Goal: Task Accomplishment & Management: Use online tool/utility

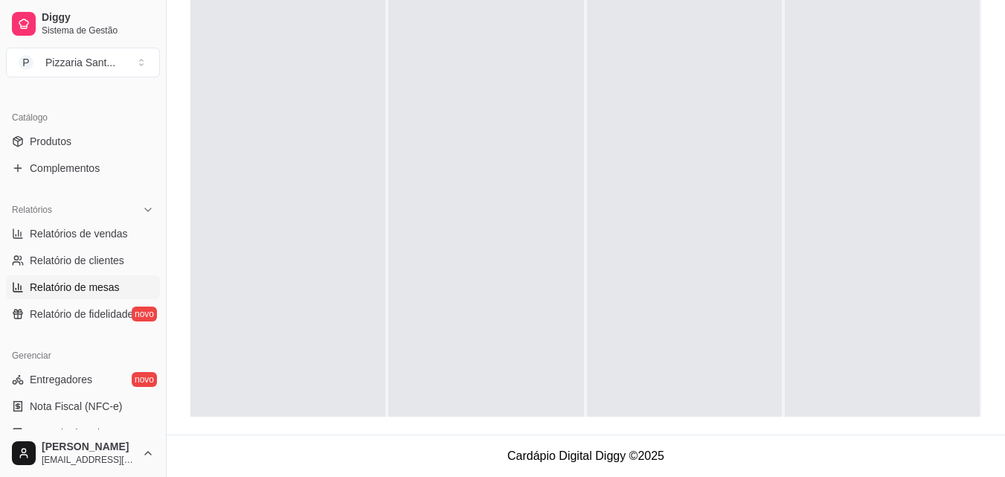
scroll to position [372, 0]
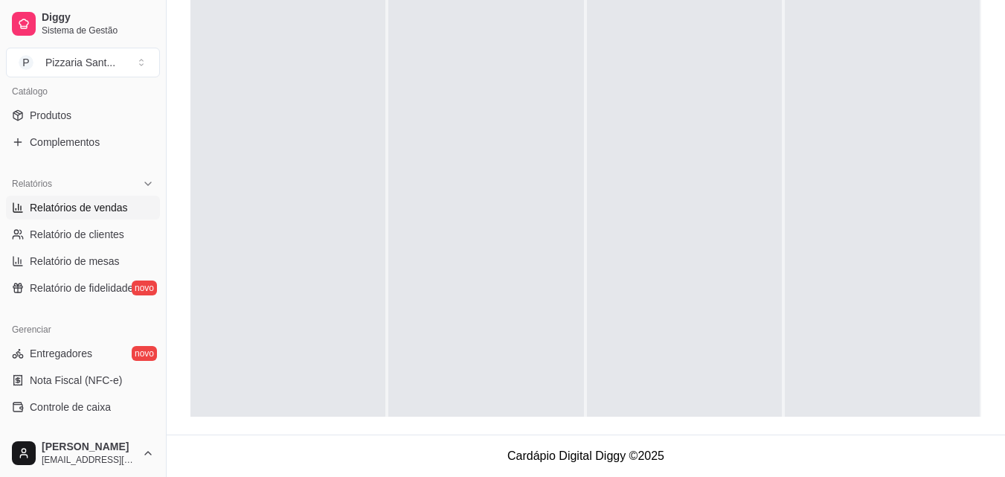
click at [109, 214] on link "Relatórios de vendas" at bounding box center [83, 208] width 154 height 24
select select "ALL"
select select "0"
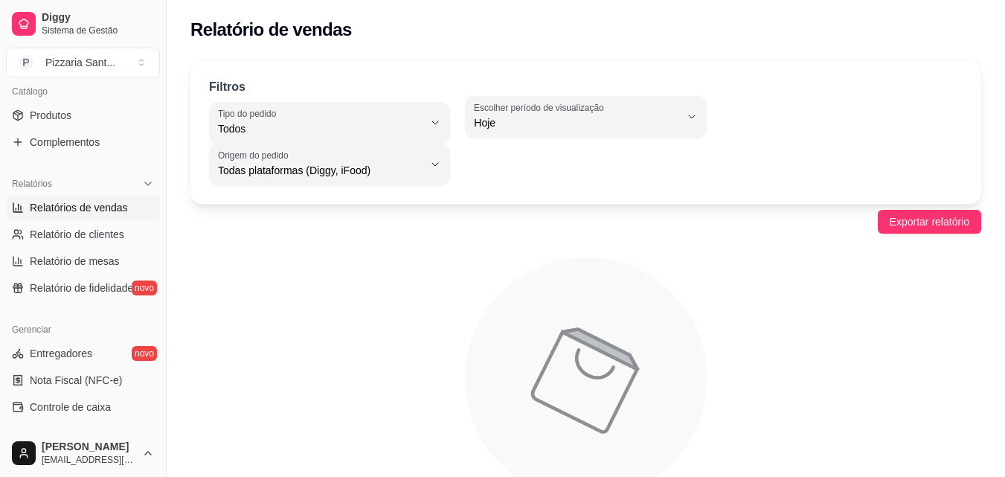
click at [691, 136] on div "0 Escolher período de visualização Hoje Ontem 7 [PERSON_NAME] 15 [PERSON_NAME] …" at bounding box center [585, 140] width 241 height 89
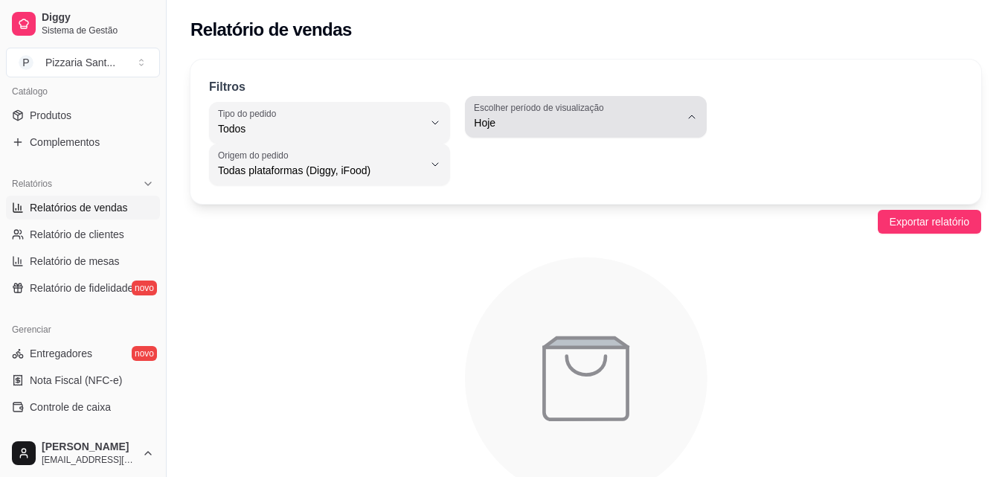
click at [679, 129] on span "Hoje" at bounding box center [576, 122] width 205 height 15
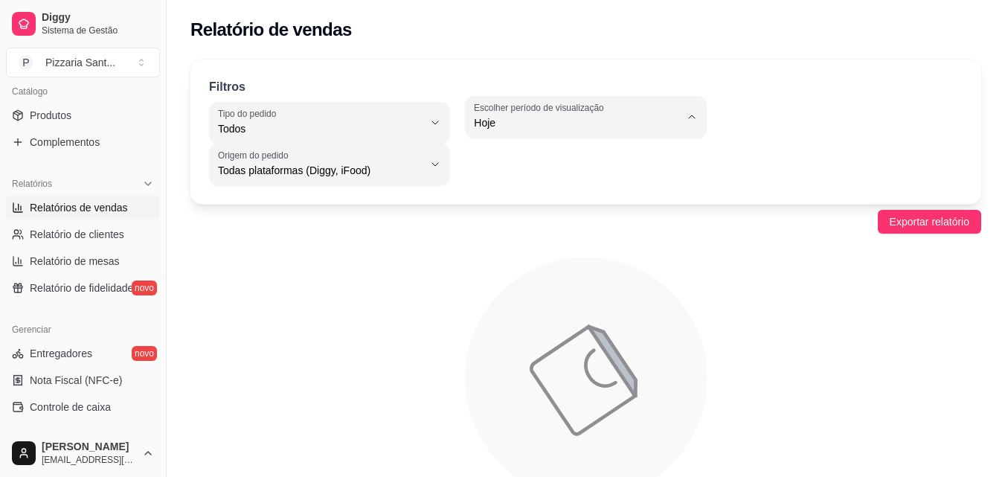
click at [618, 173] on li "Ontem" at bounding box center [586, 182] width 220 height 23
type input "1"
select select "1"
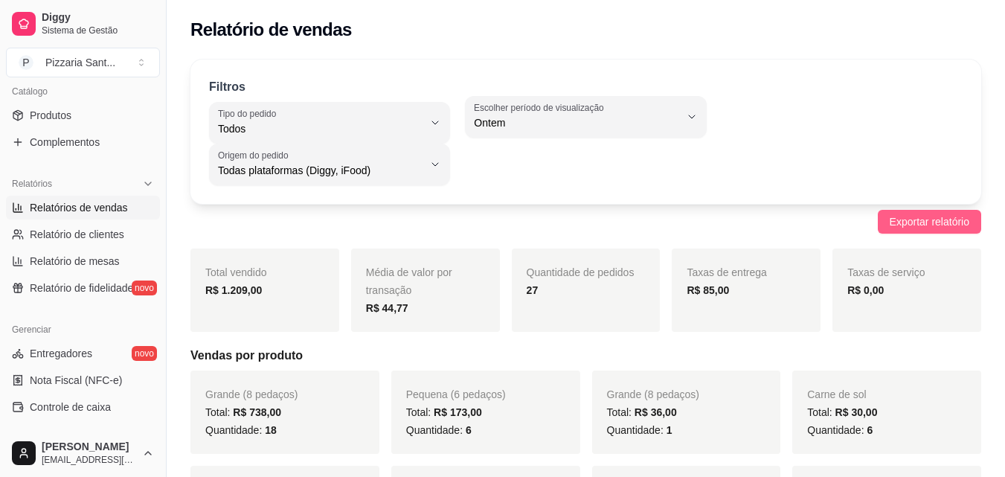
click at [900, 220] on span "Exportar relatório" at bounding box center [930, 222] width 80 height 16
